Goal: Task Accomplishment & Management: Manage account settings

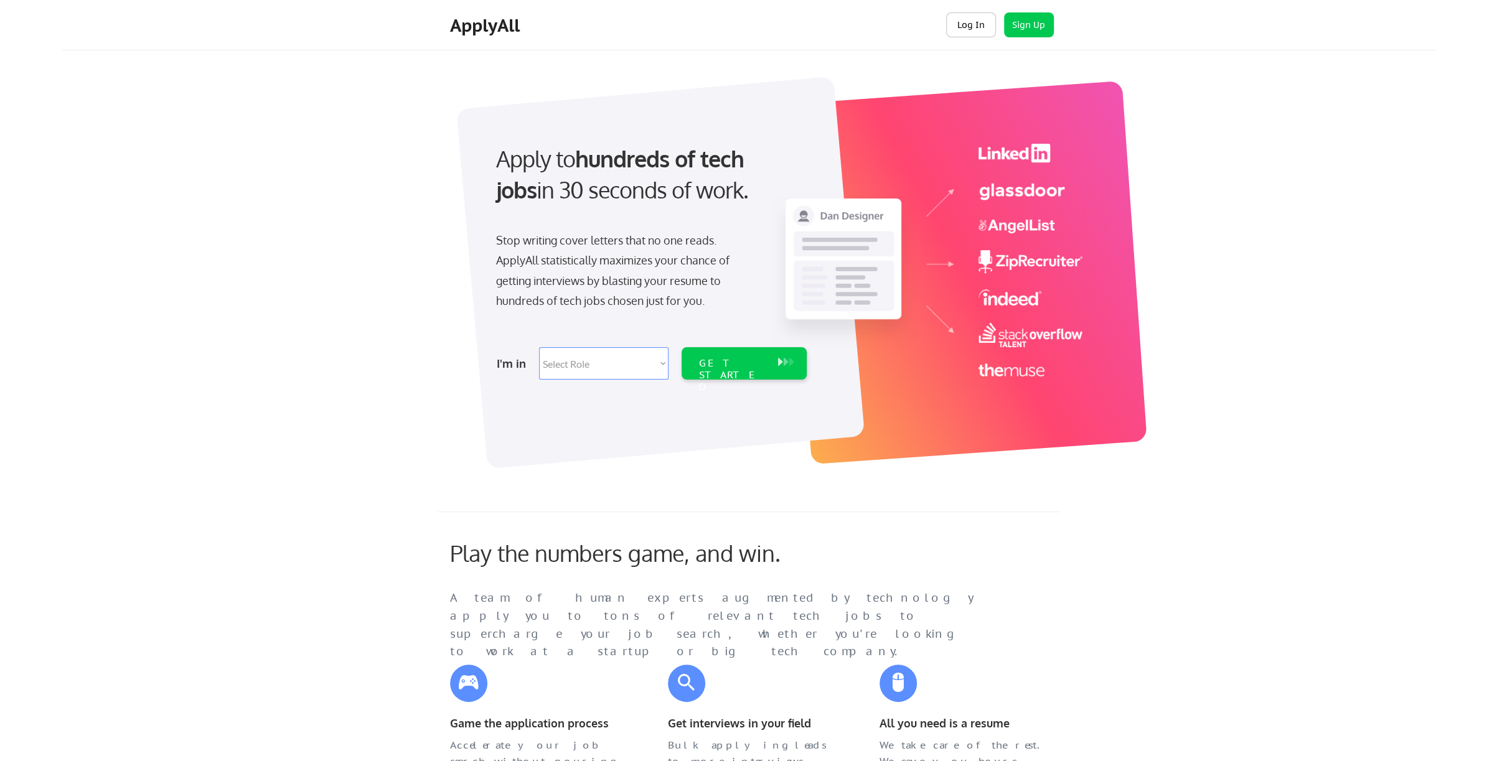
click at [964, 19] on button "Log In" at bounding box center [971, 24] width 50 height 25
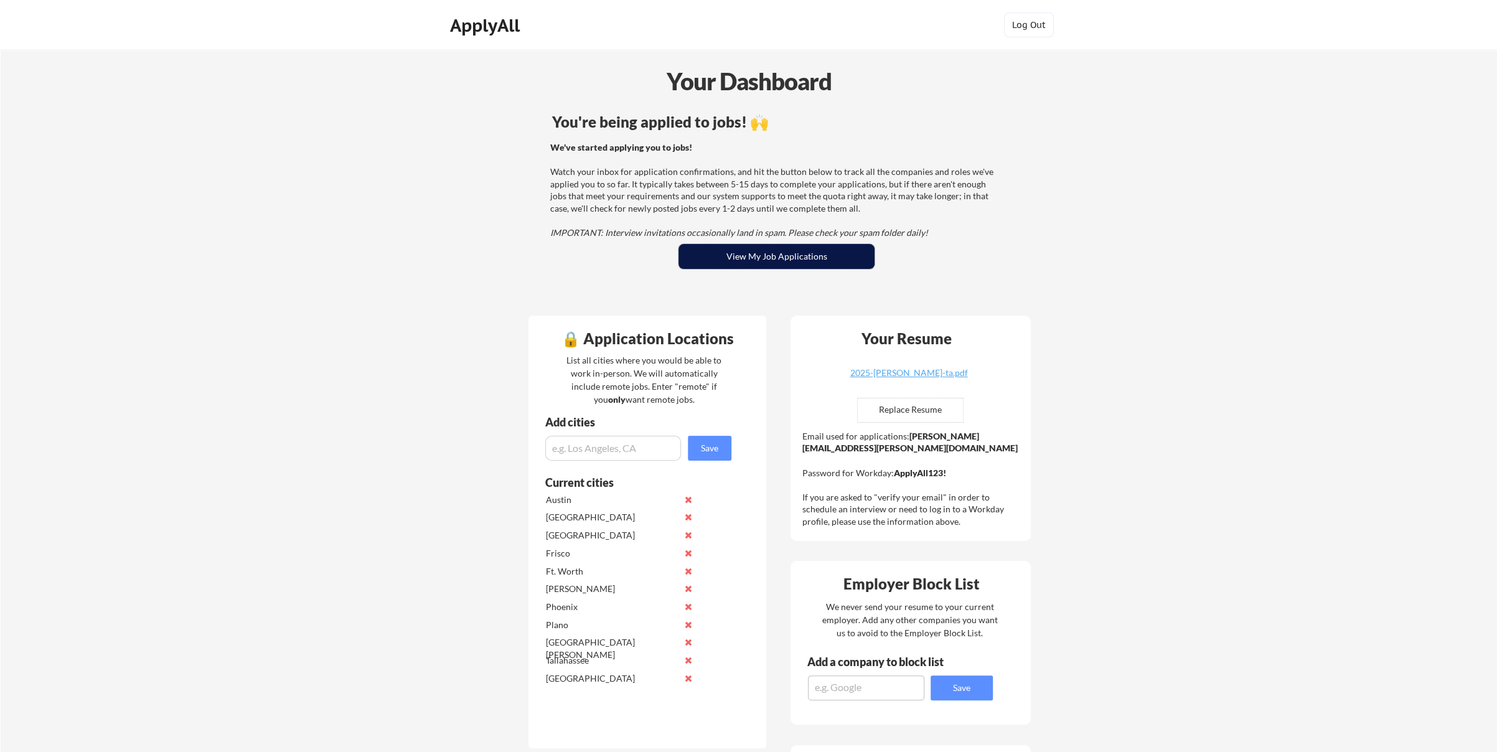
click at [797, 258] on button "View My Job Applications" at bounding box center [776, 256] width 196 height 25
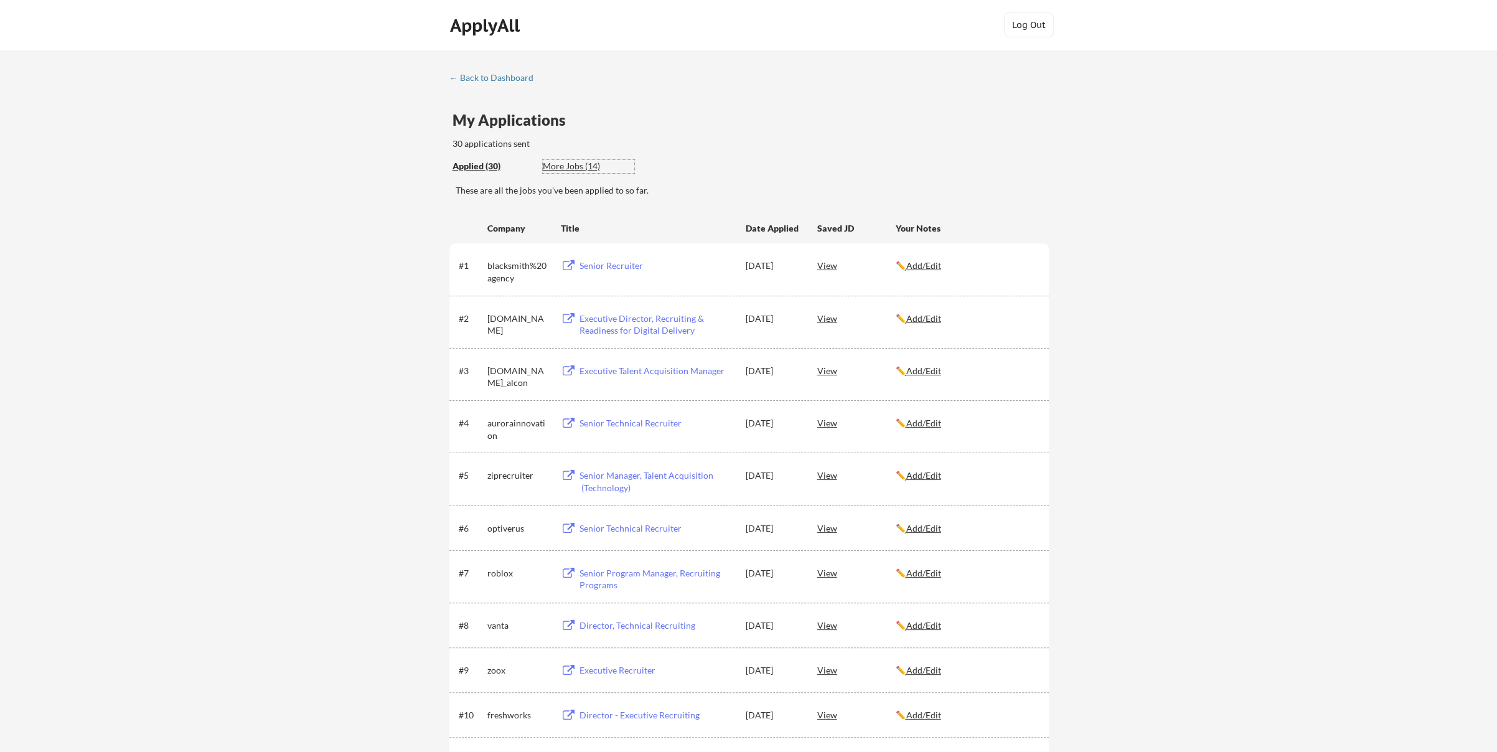
click at [568, 166] on div "More Jobs (14)" at bounding box center [588, 166] width 91 height 12
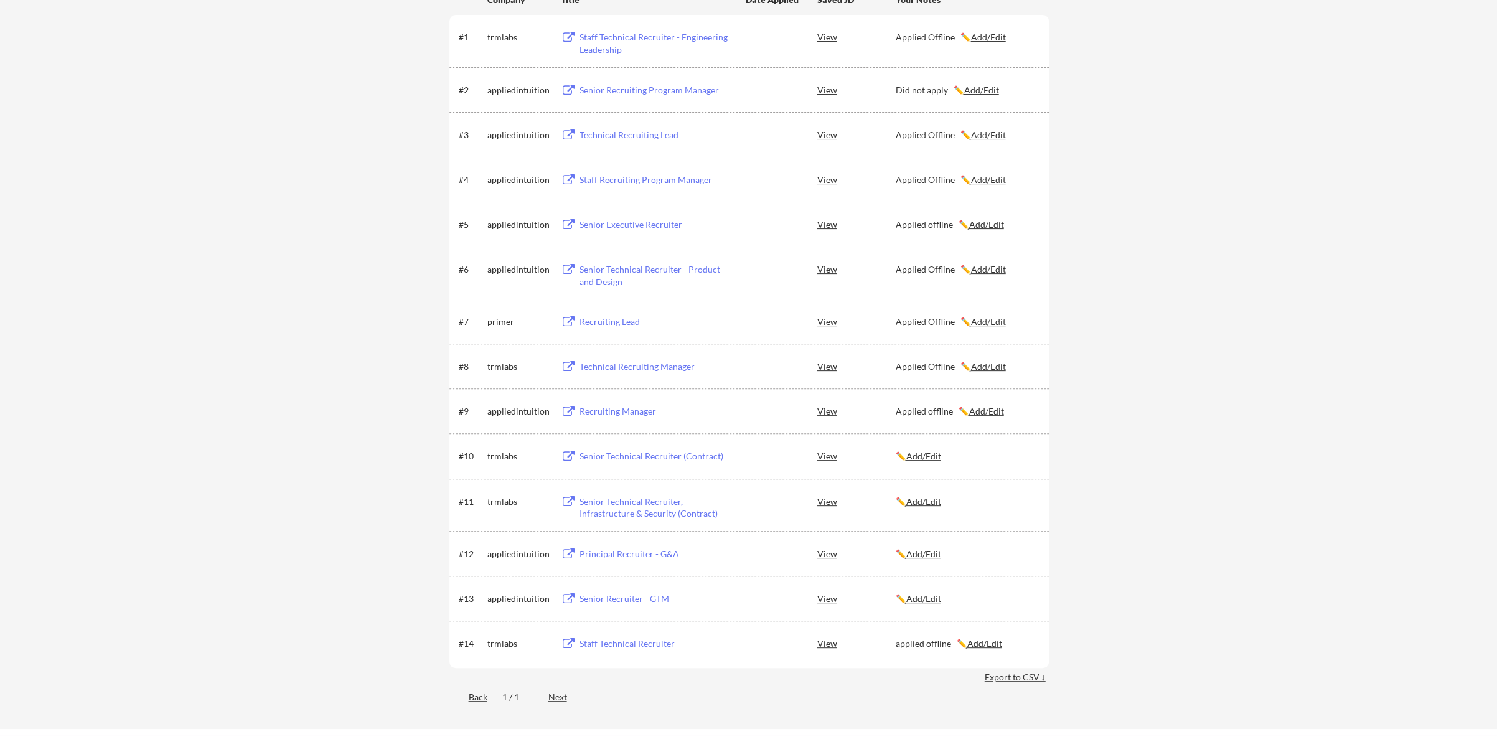
scroll to position [249, 0]
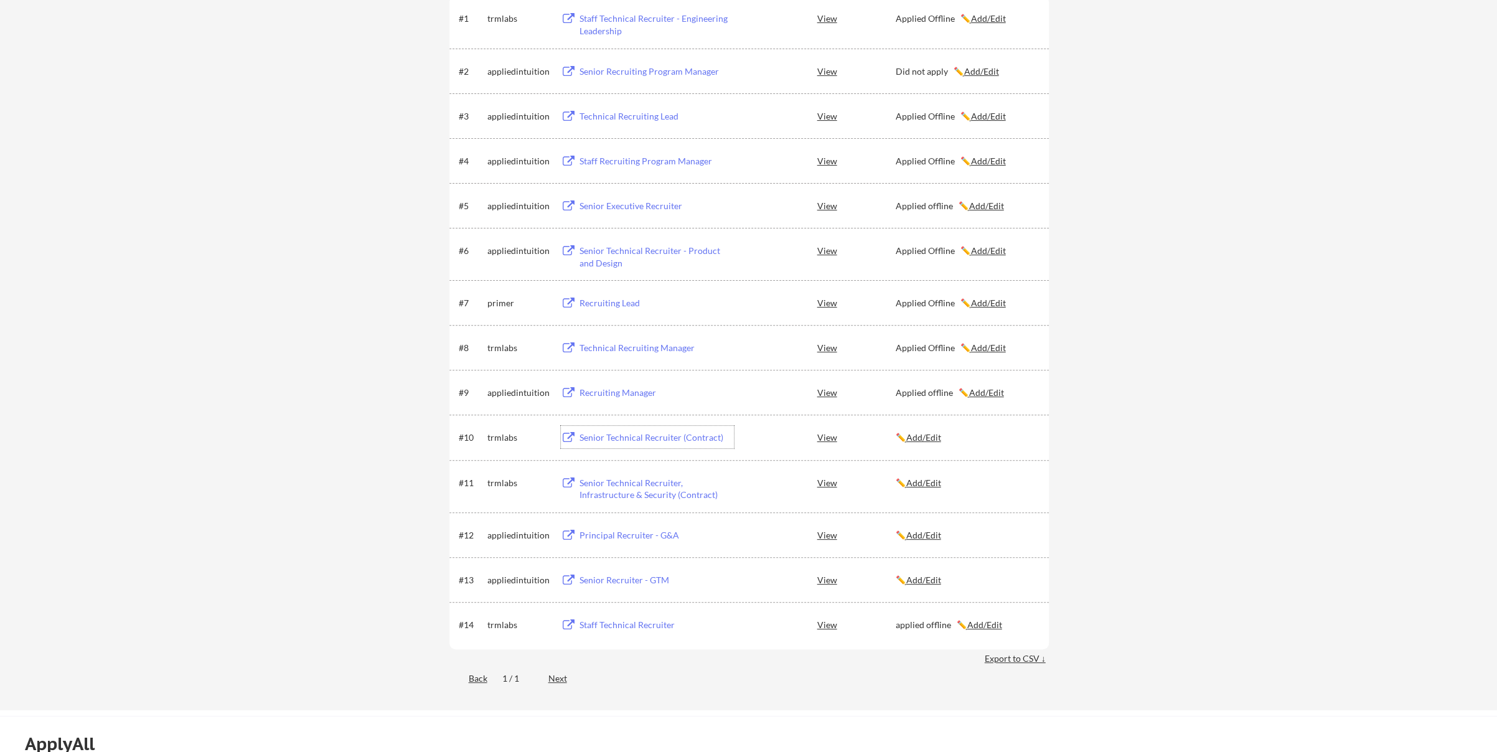
click at [632, 438] on div "Senior Technical Recruiter (Contract)" at bounding box center [656, 437] width 154 height 12
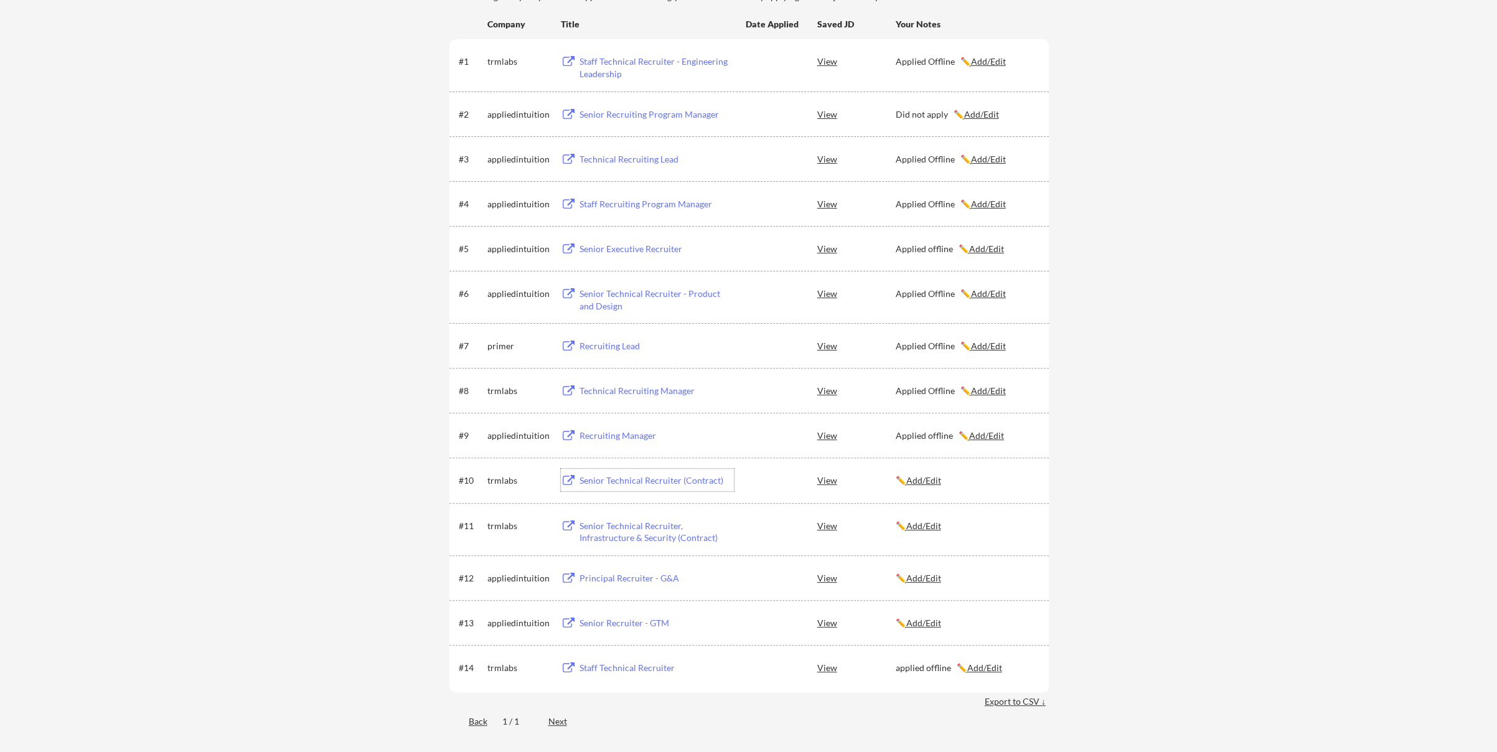
scroll to position [187, 0]
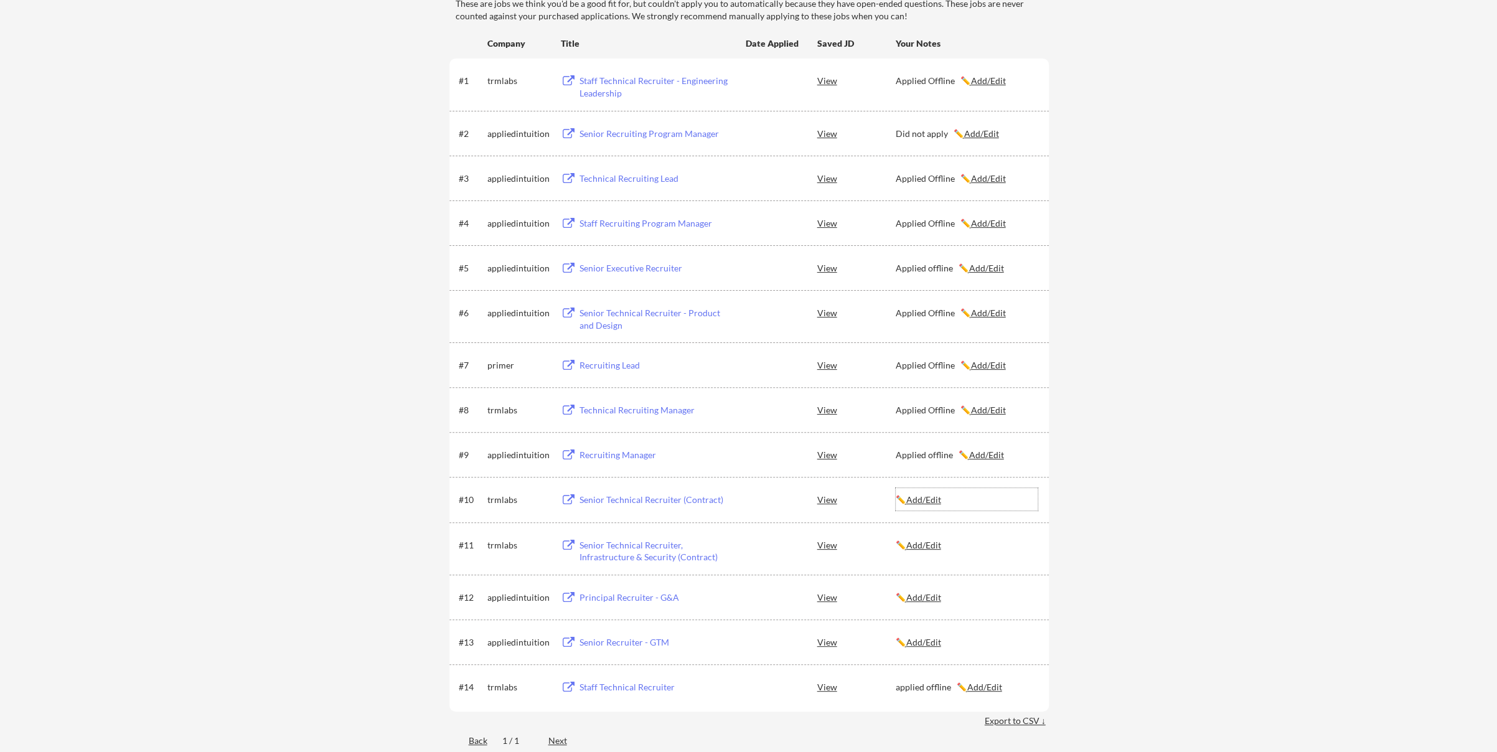
click at [922, 499] on u "Add/Edit" at bounding box center [923, 499] width 35 height 11
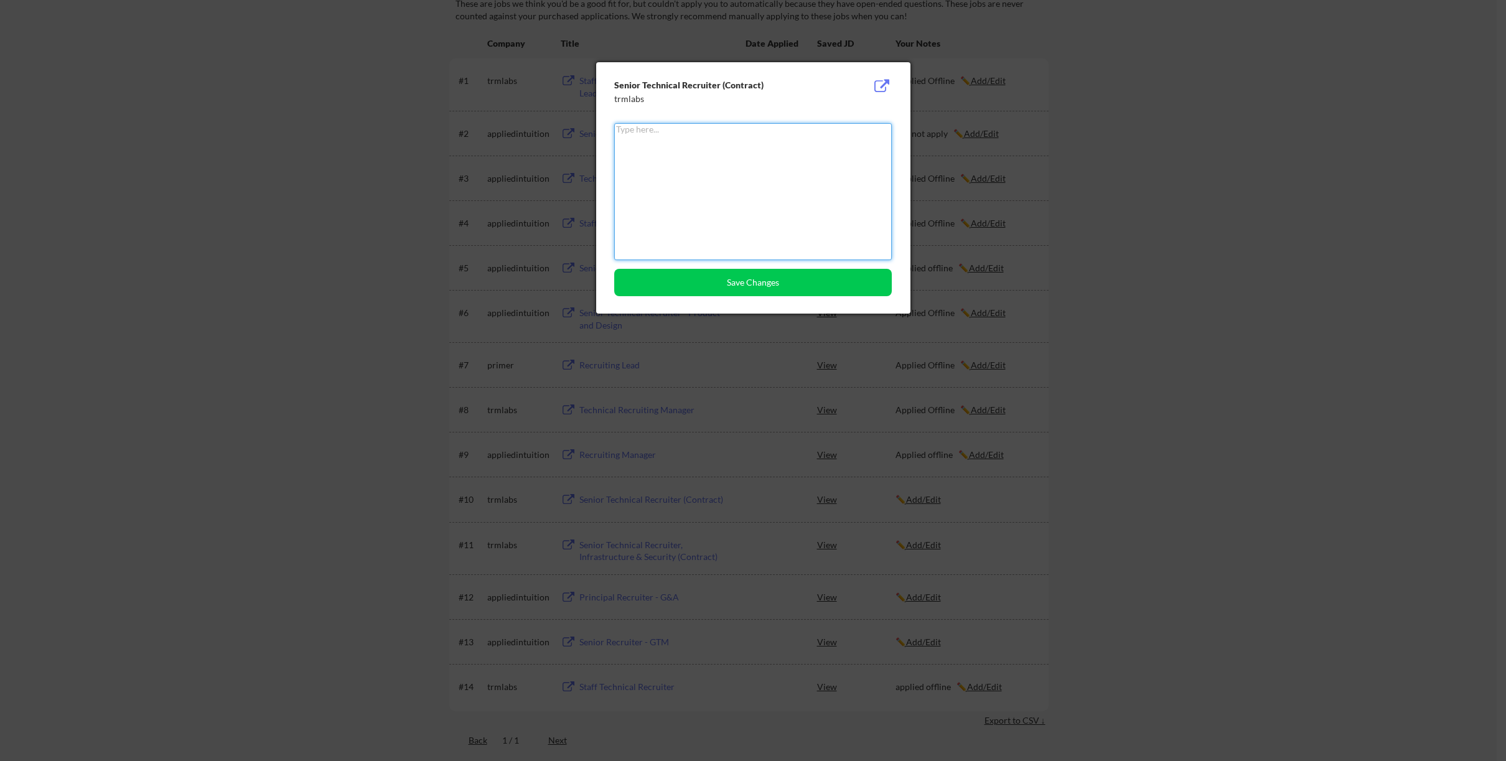
click at [659, 176] on textarea at bounding box center [753, 191] width 278 height 137
type textarea "Applied Offline"
click at [749, 279] on button "Save Changes" at bounding box center [753, 282] width 278 height 27
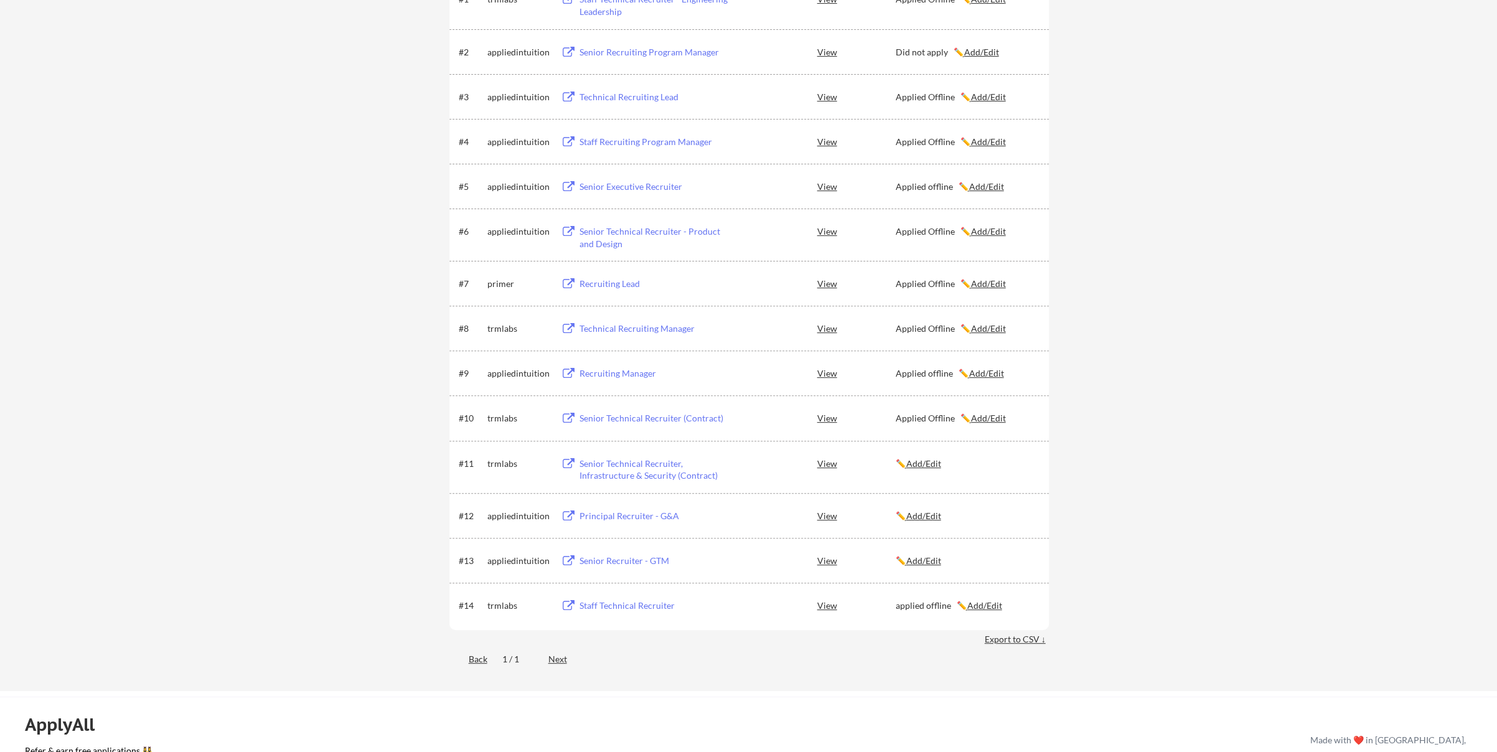
scroll to position [249, 0]
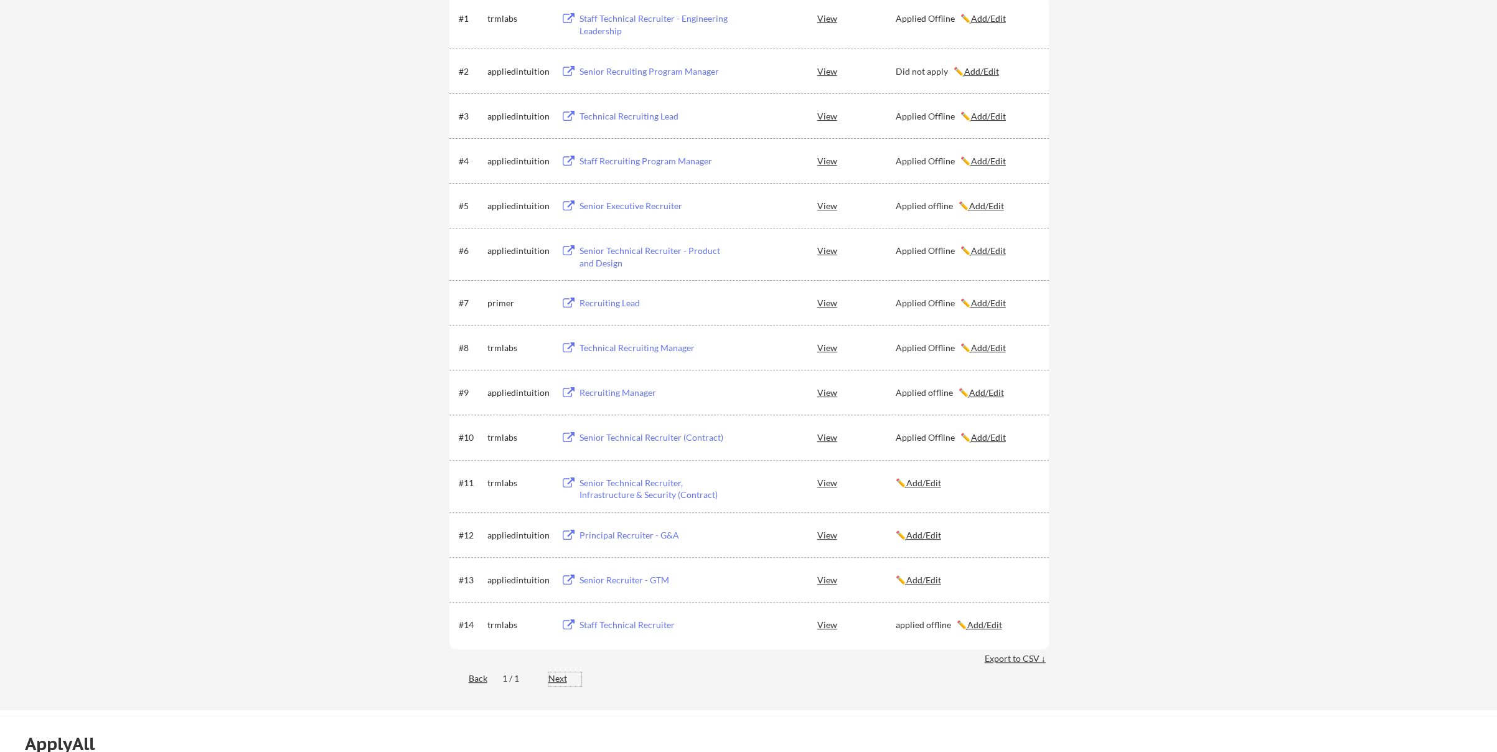
click at [559, 675] on div "Next" at bounding box center [564, 678] width 33 height 12
click at [617, 582] on div "Senior Recruiter - GTM" at bounding box center [656, 580] width 154 height 12
click at [928, 578] on u "Add/Edit" at bounding box center [923, 580] width 35 height 11
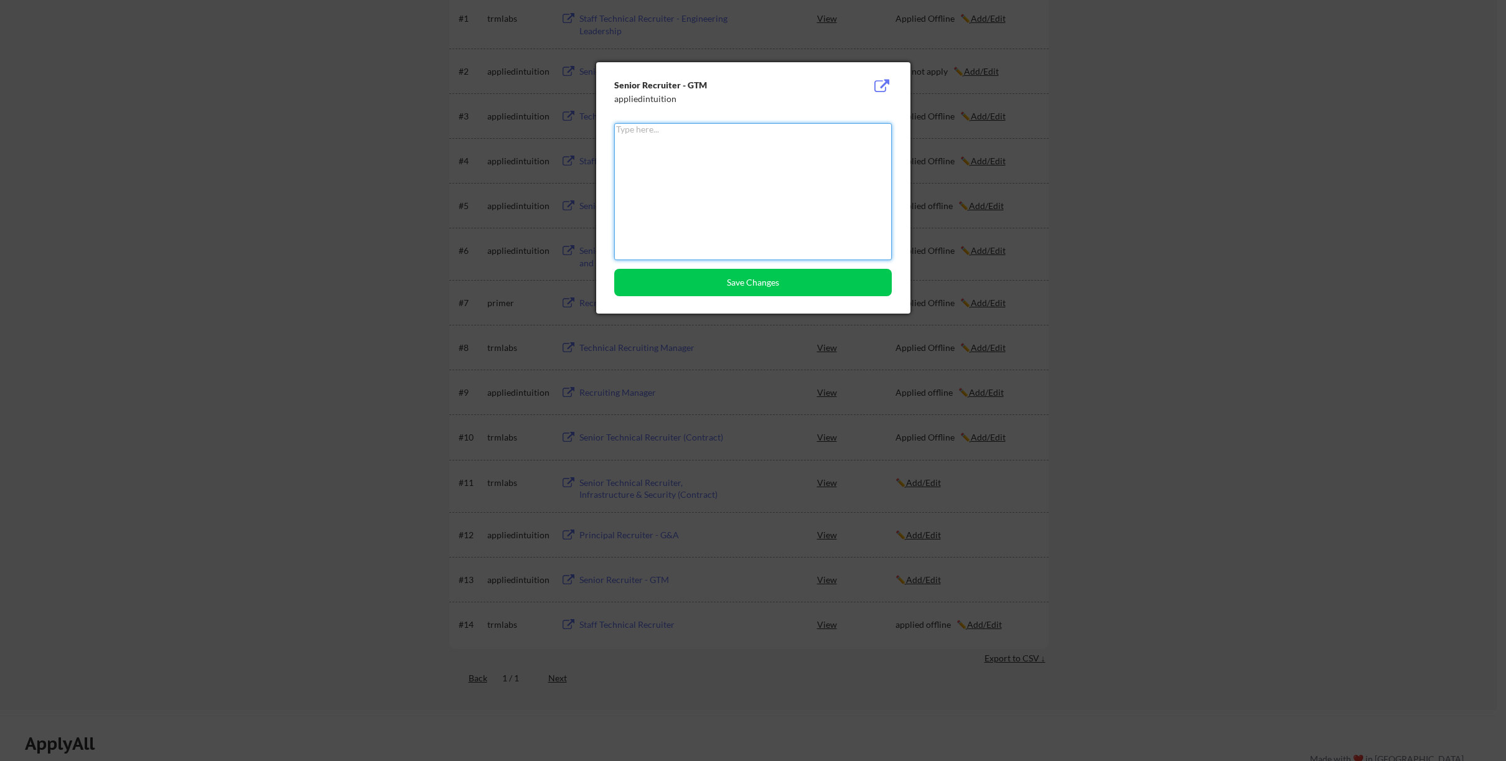
click at [706, 221] on textarea at bounding box center [753, 191] width 278 height 137
type textarea "Applied Offline"
click at [788, 276] on button "Save Changes" at bounding box center [753, 282] width 278 height 27
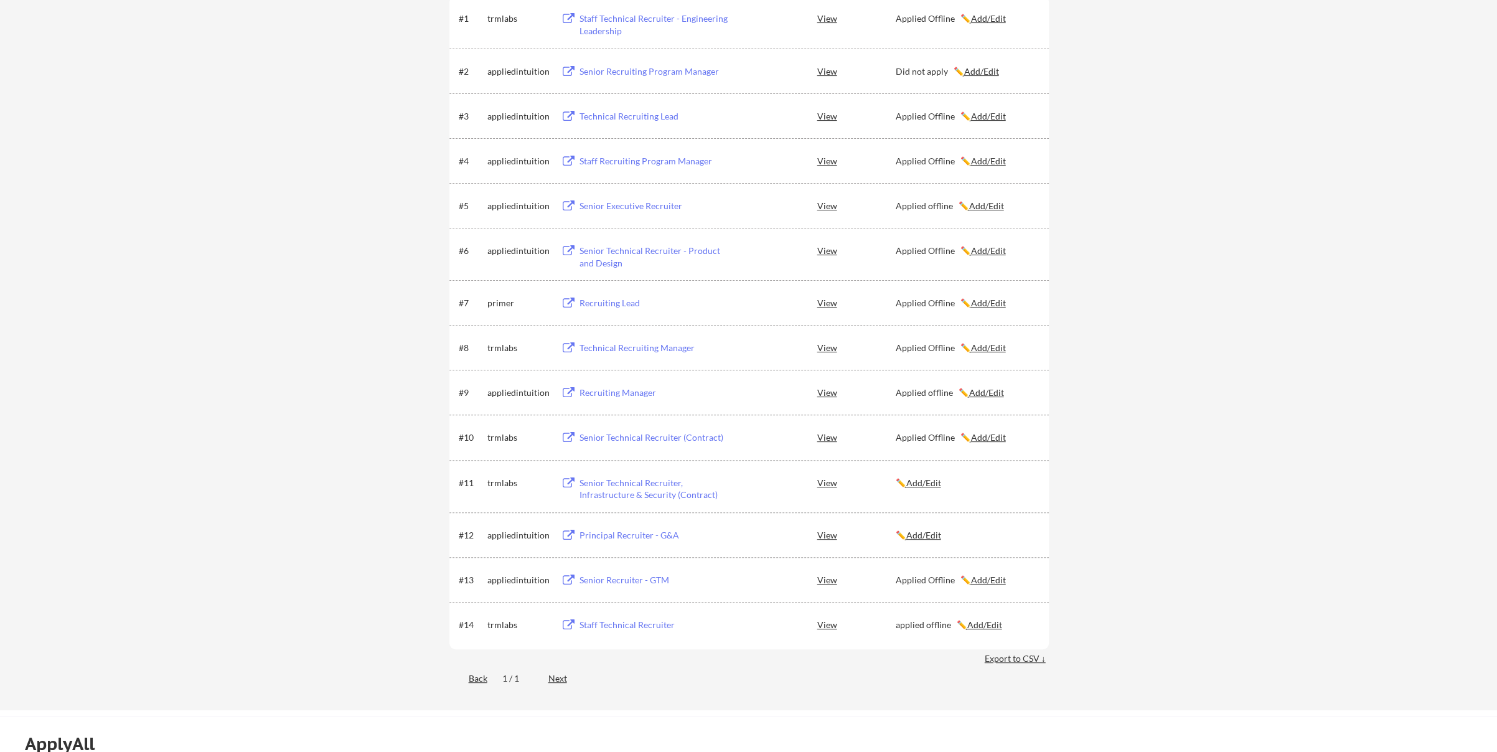
click at [637, 538] on div "Principal Recruiter - G&A" at bounding box center [656, 535] width 154 height 12
click at [927, 536] on u "Add/Edit" at bounding box center [923, 535] width 35 height 11
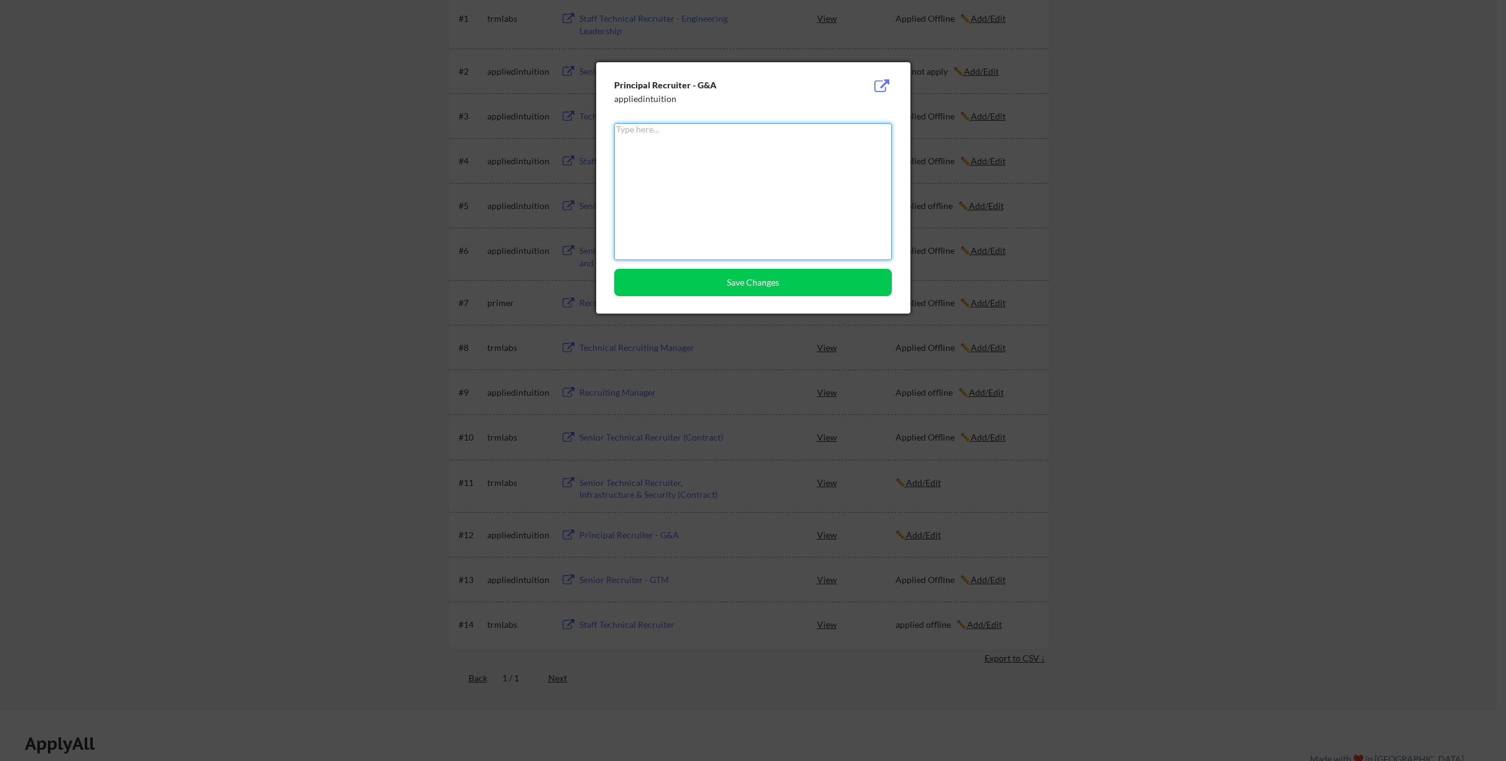
click at [686, 211] on textarea at bounding box center [753, 191] width 278 height 137
type textarea "applied Offline"
click at [722, 288] on button "Save Changes" at bounding box center [753, 282] width 278 height 27
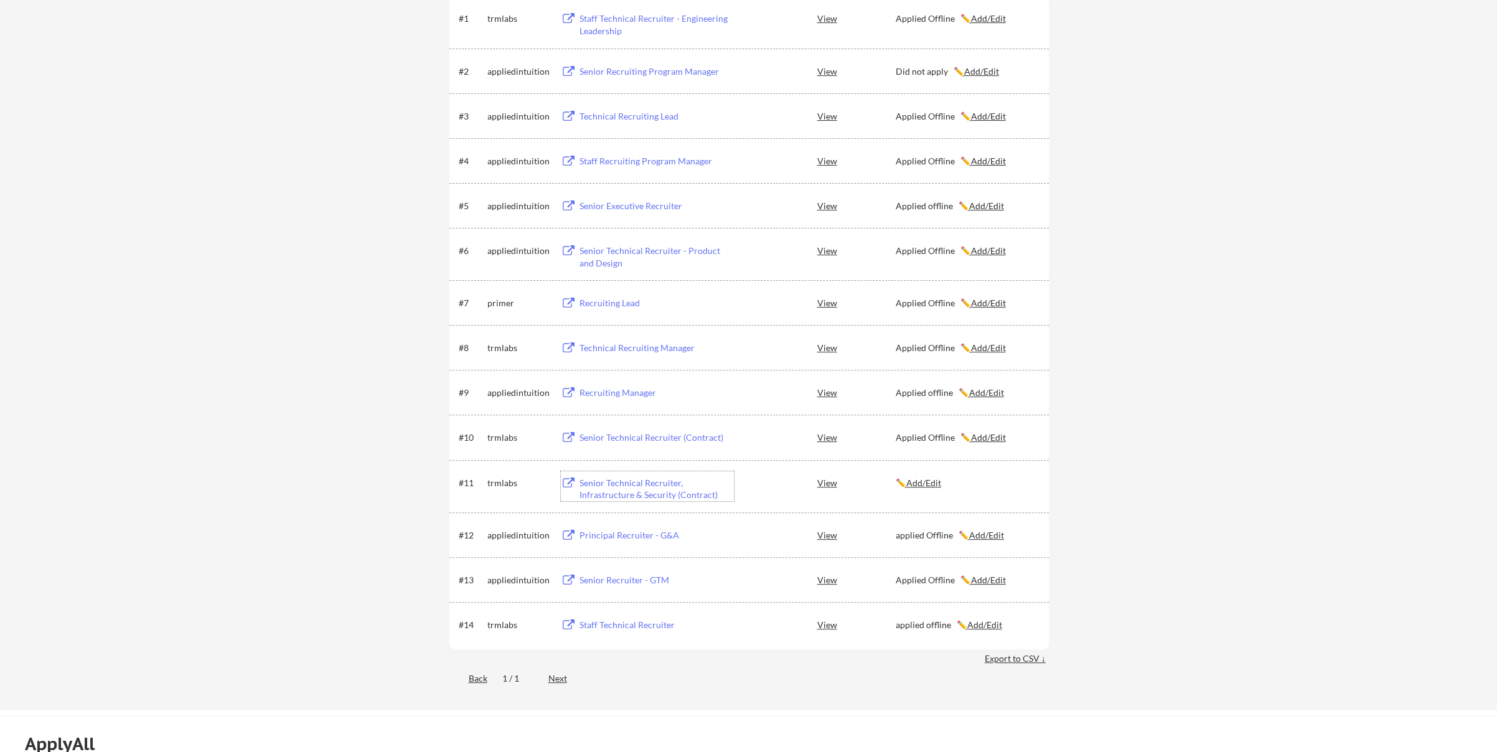
click at [637, 495] on div "Senior Technical Recruiter, Infrastructure & Security (Contract)" at bounding box center [656, 489] width 154 height 24
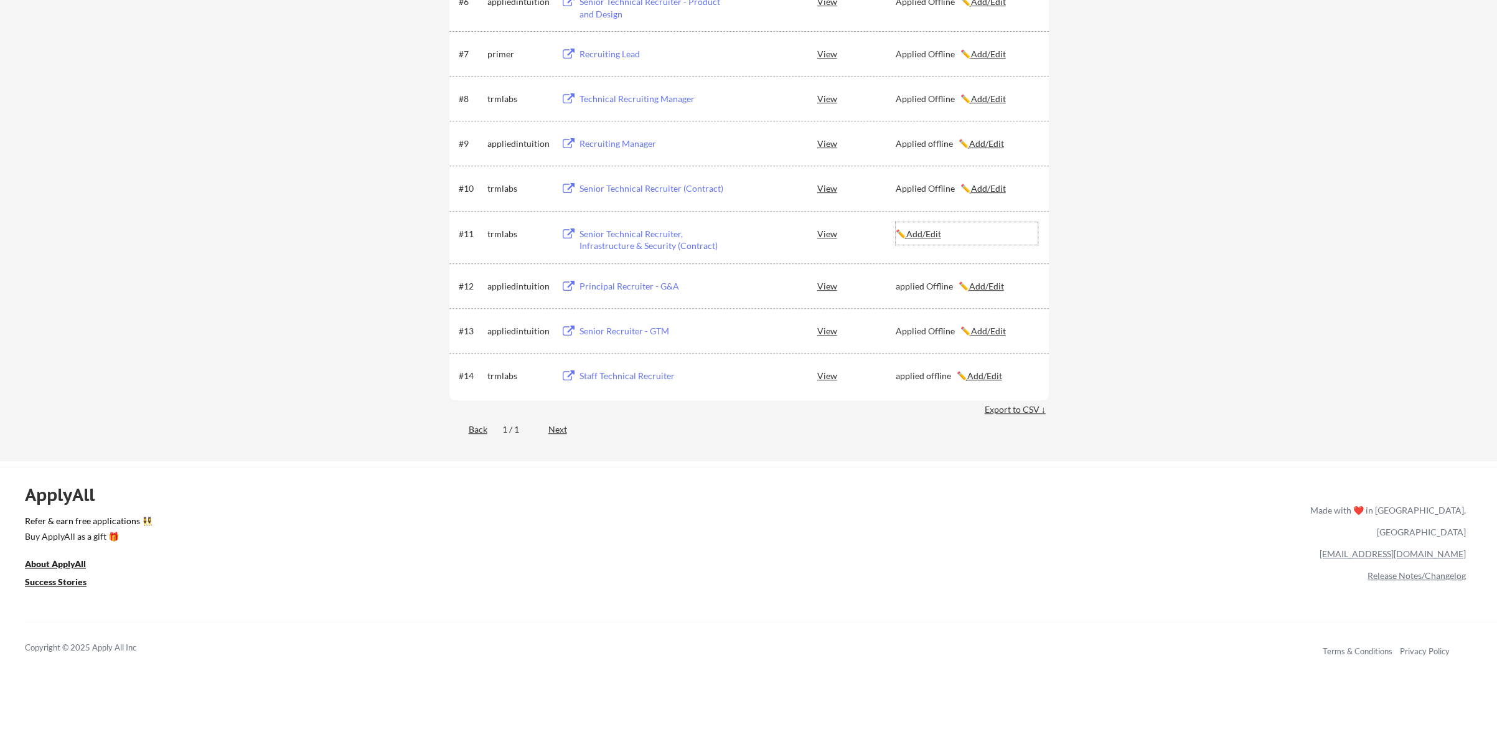
click at [925, 233] on u "Add/Edit" at bounding box center [923, 233] width 35 height 11
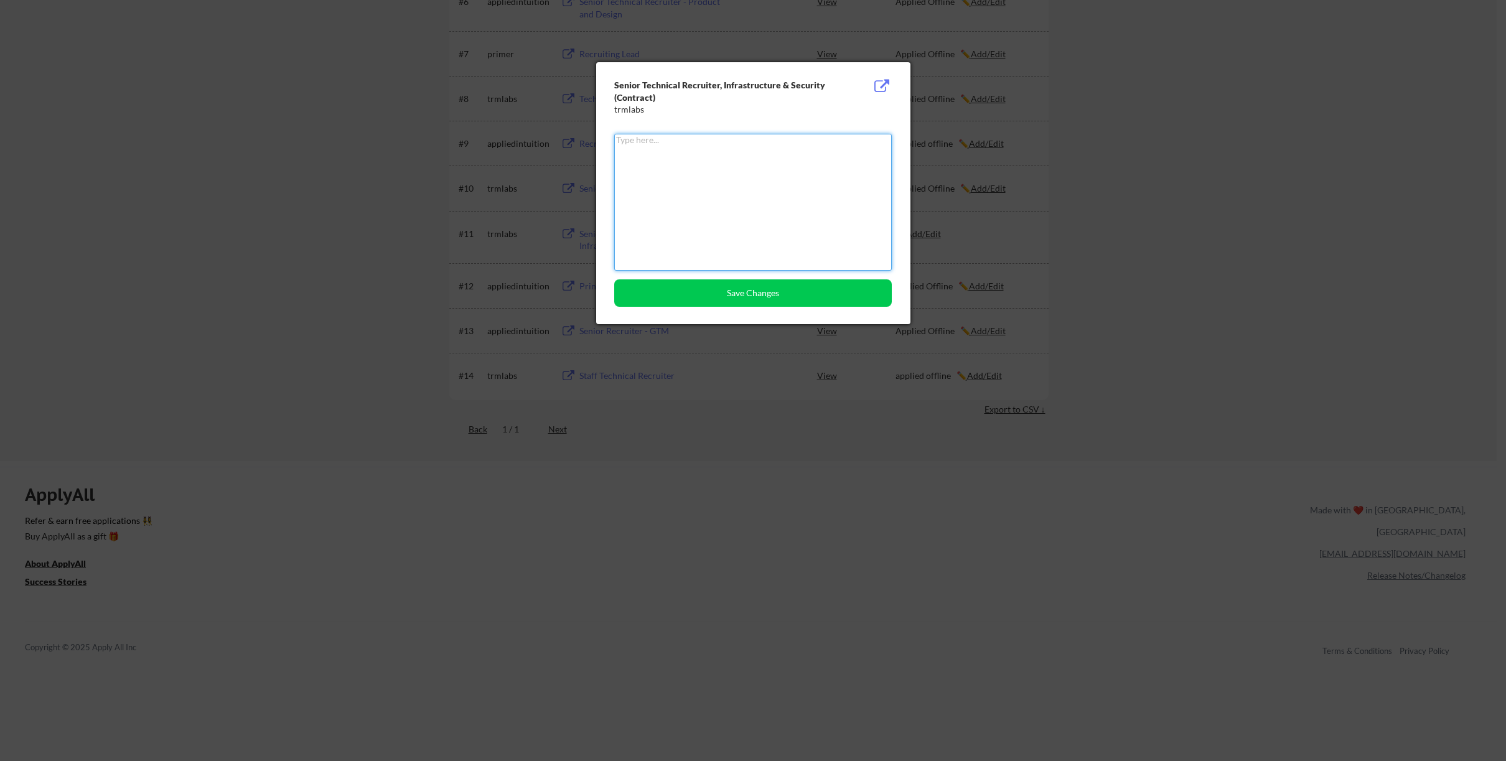
click at [705, 191] on textarea at bounding box center [753, 202] width 278 height 137
type textarea "Applied Offline"
click at [787, 298] on button "Save Changes" at bounding box center [753, 292] width 278 height 27
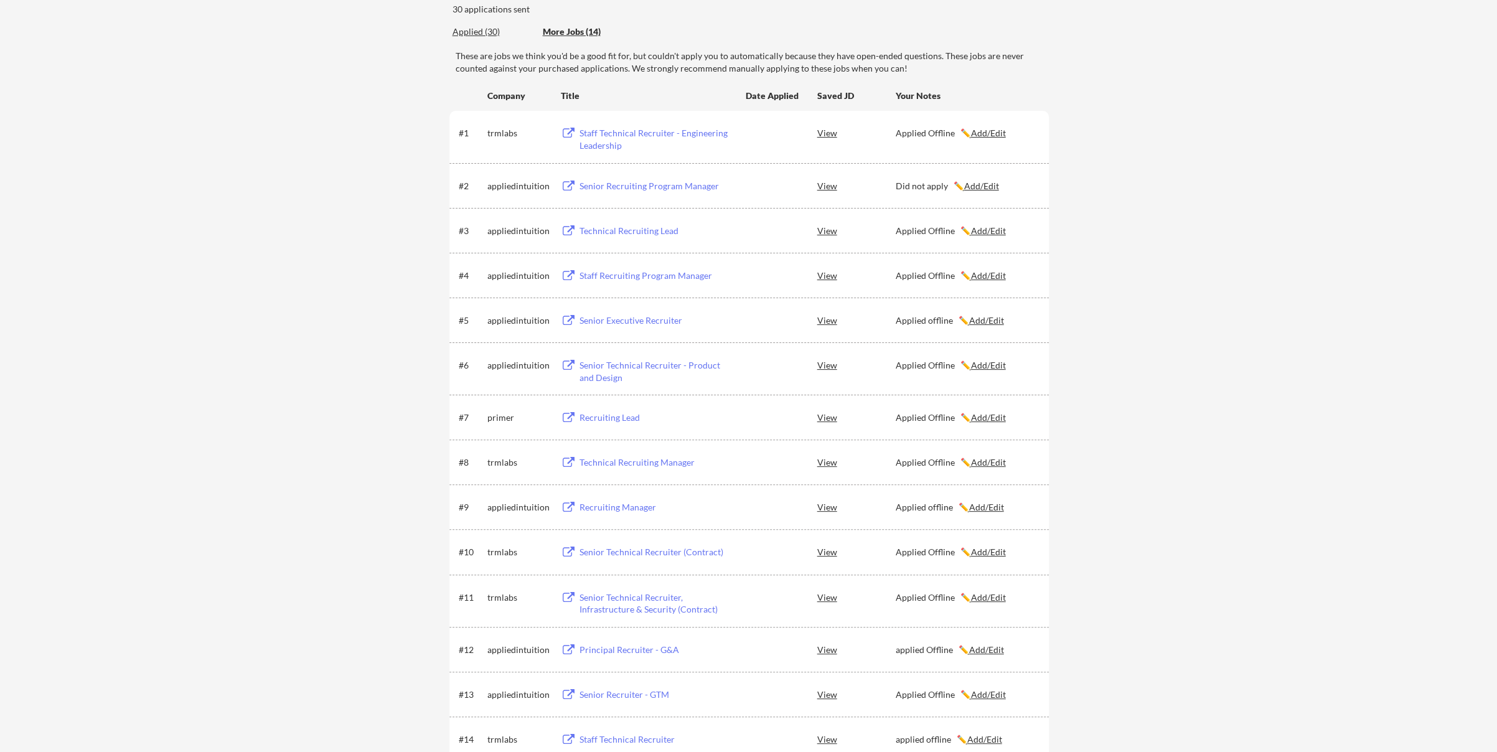
scroll to position [62, 0]
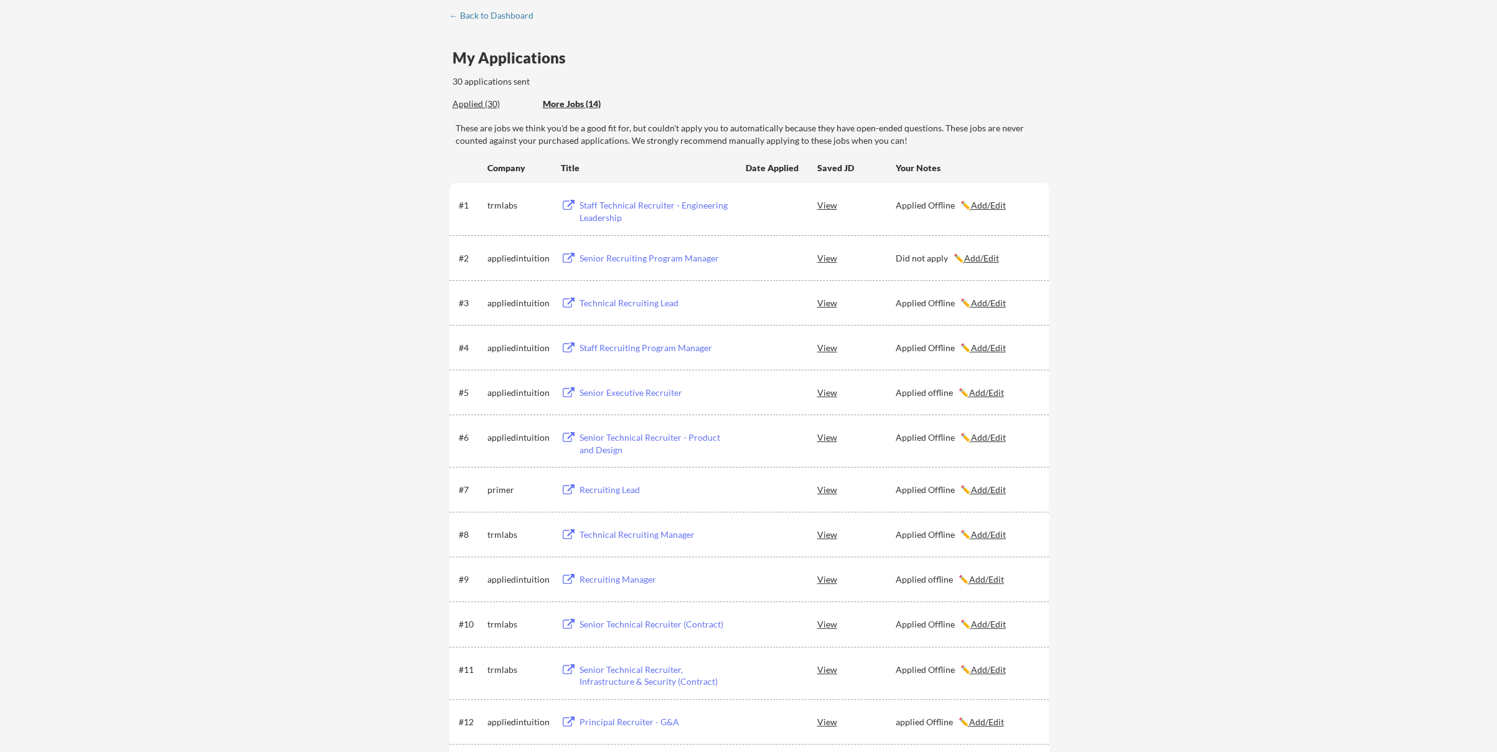
click at [479, 104] on div "Applied (30)" at bounding box center [493, 104] width 81 height 12
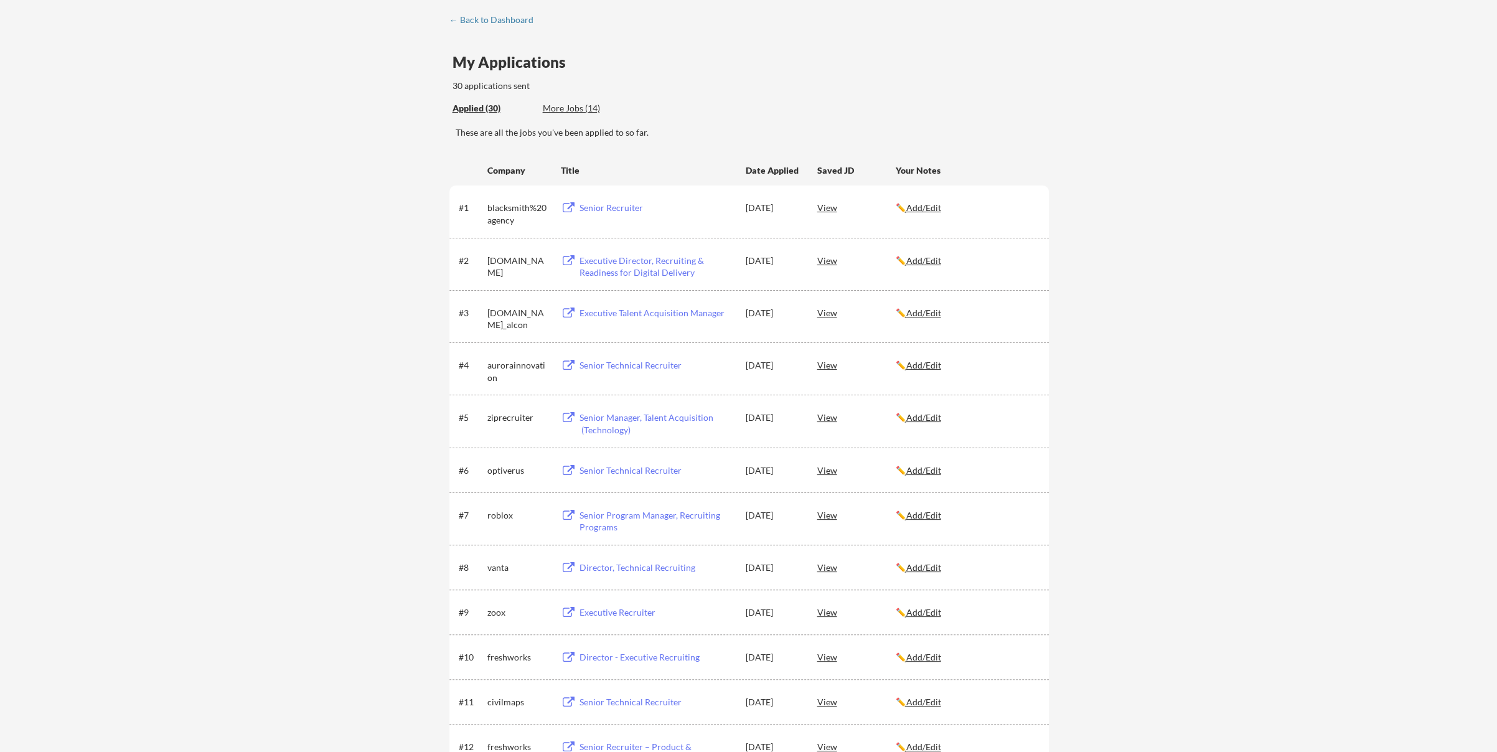
scroll to position [0, 0]
